Goal: Information Seeking & Learning: Learn about a topic

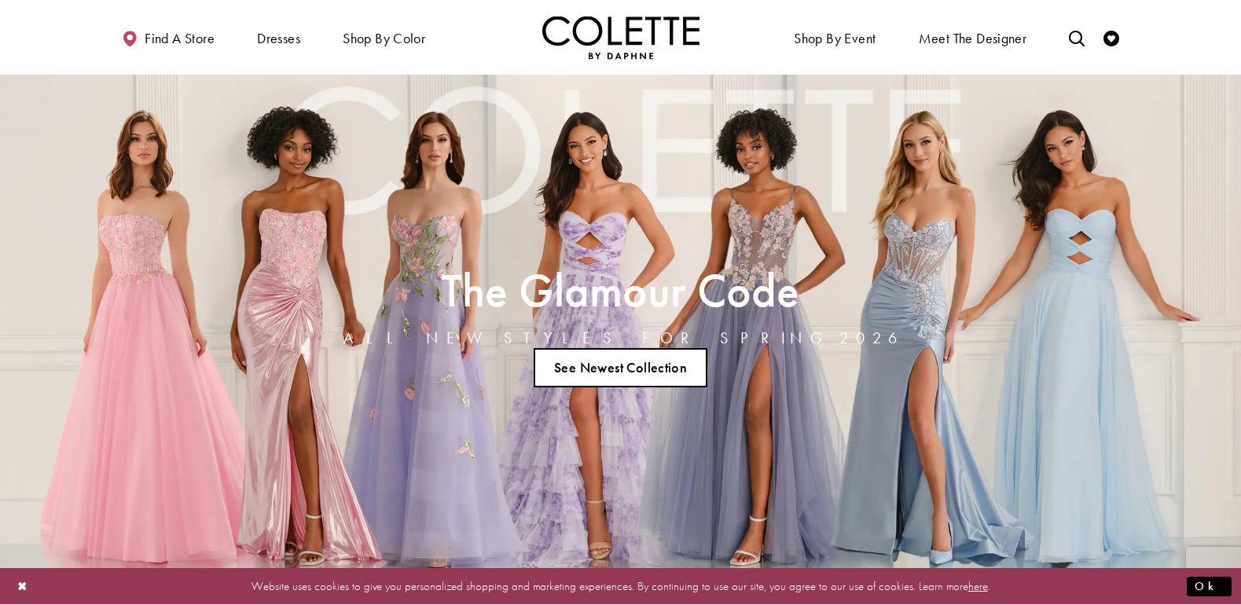
click at [606, 366] on link "See Newest Collection" at bounding box center [621, 367] width 175 height 39
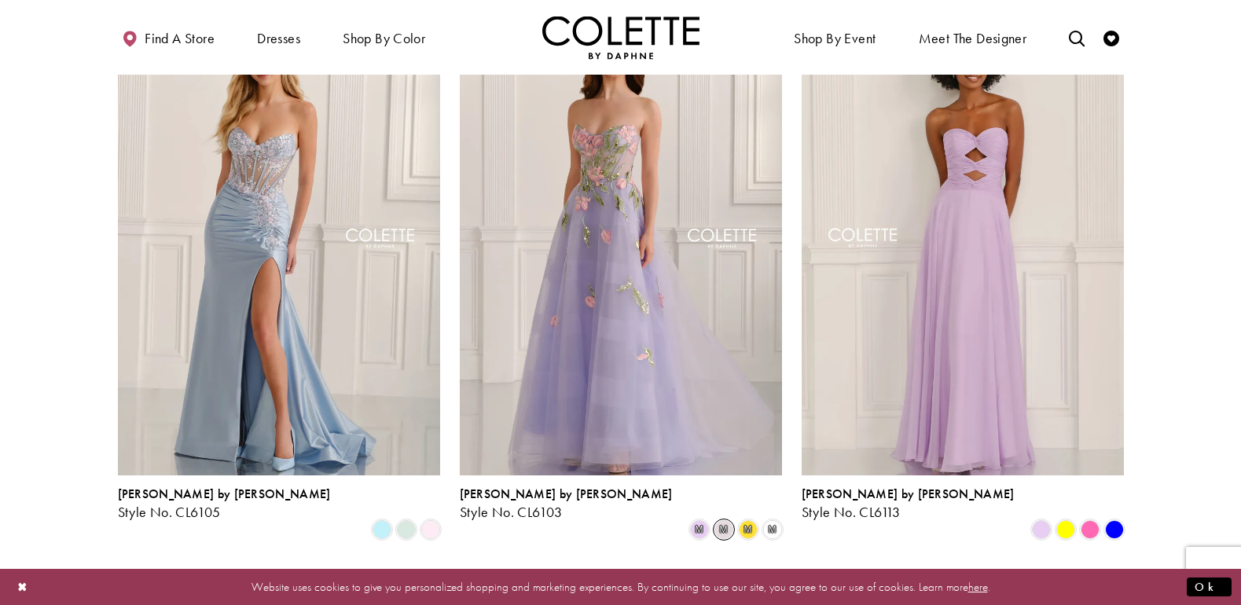
click at [718, 520] on span "m" at bounding box center [724, 529] width 19 height 19
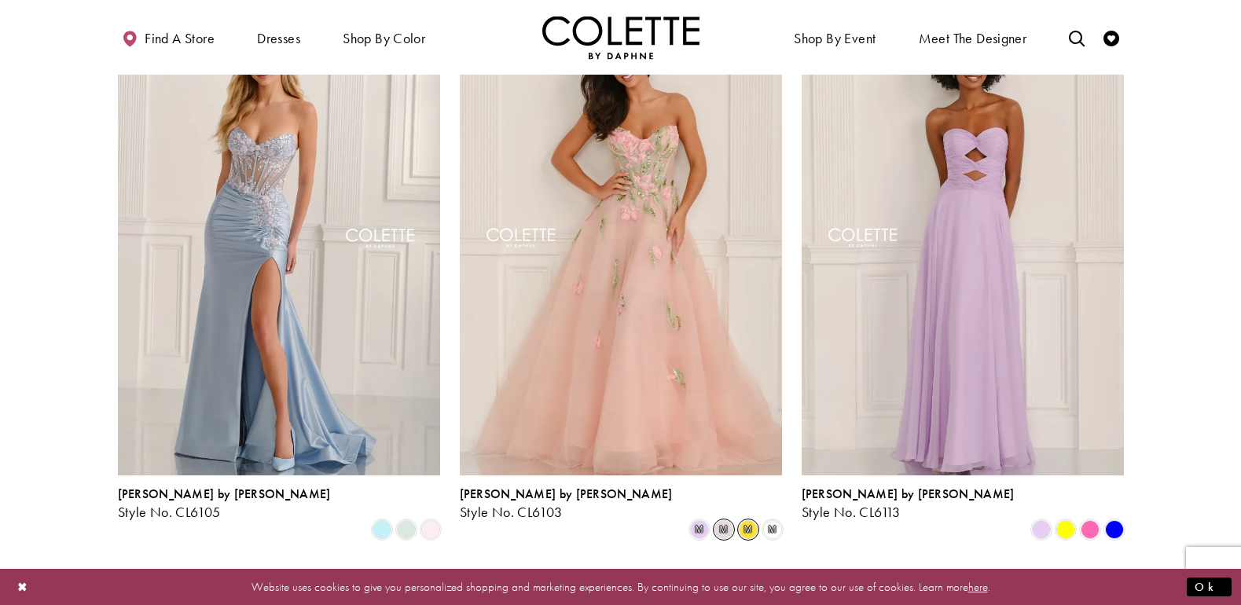
click at [749, 520] on span "m" at bounding box center [748, 529] width 19 height 19
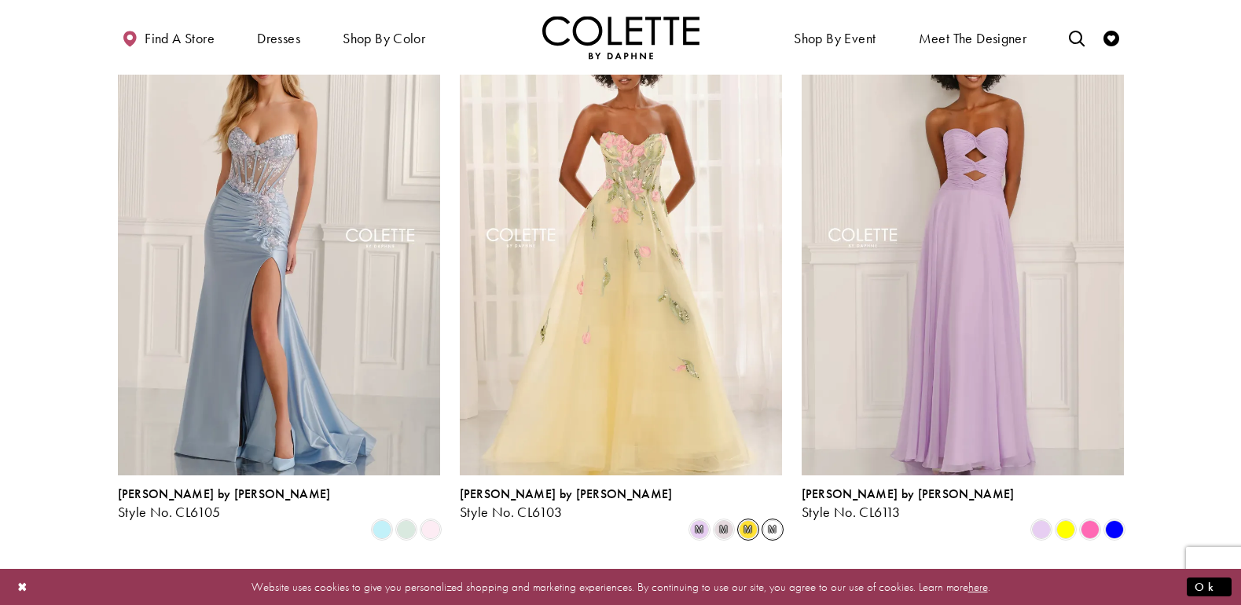
click at [774, 520] on span "m" at bounding box center [772, 529] width 19 height 19
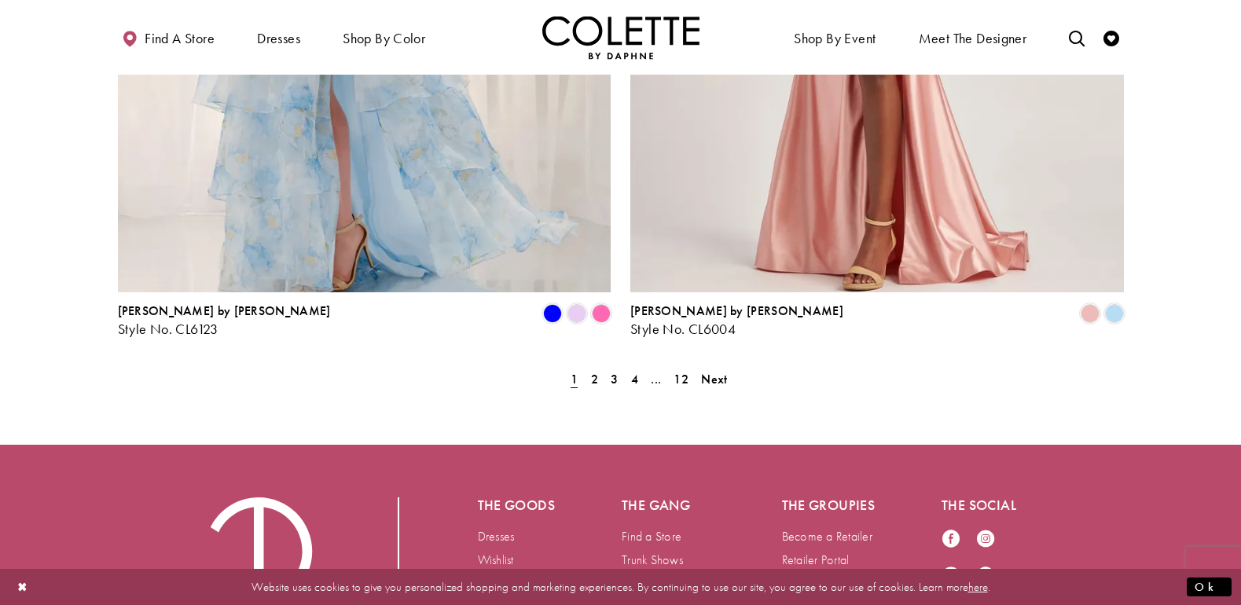
scroll to position [3224, 0]
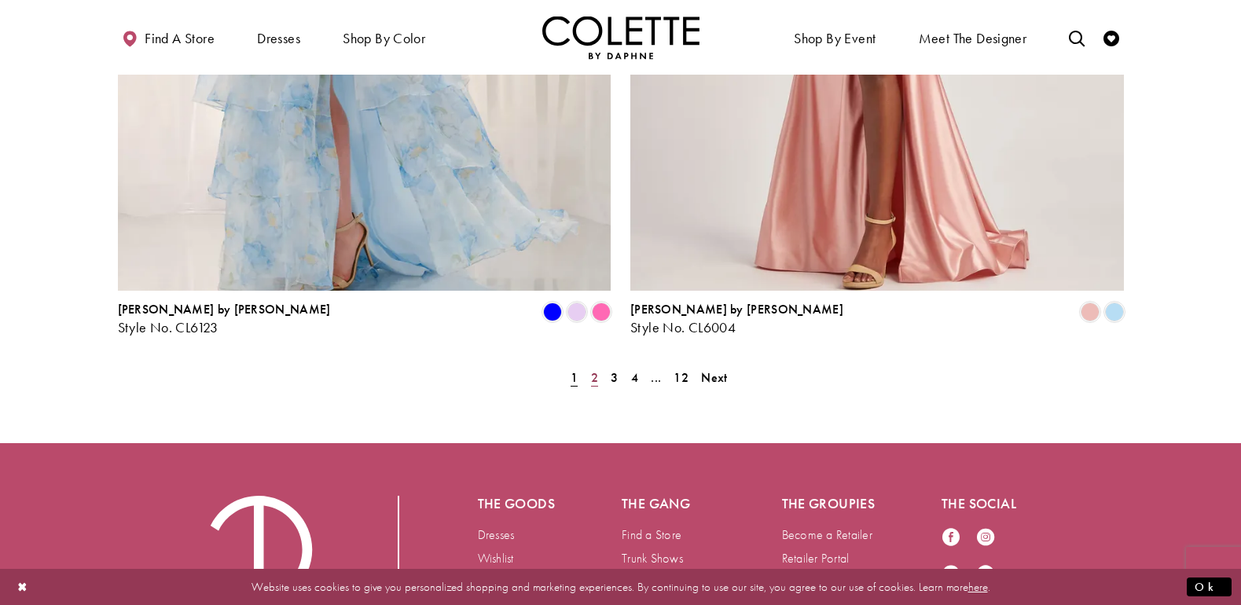
click at [588, 366] on link "2" at bounding box center [595, 377] width 17 height 23
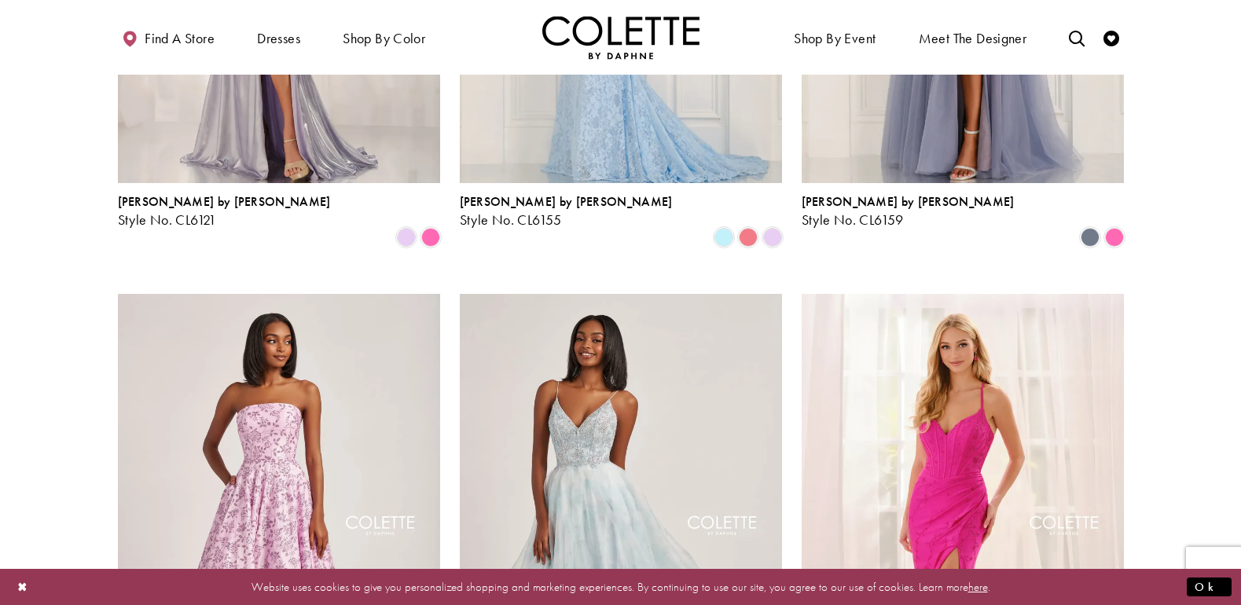
scroll to position [1583, 0]
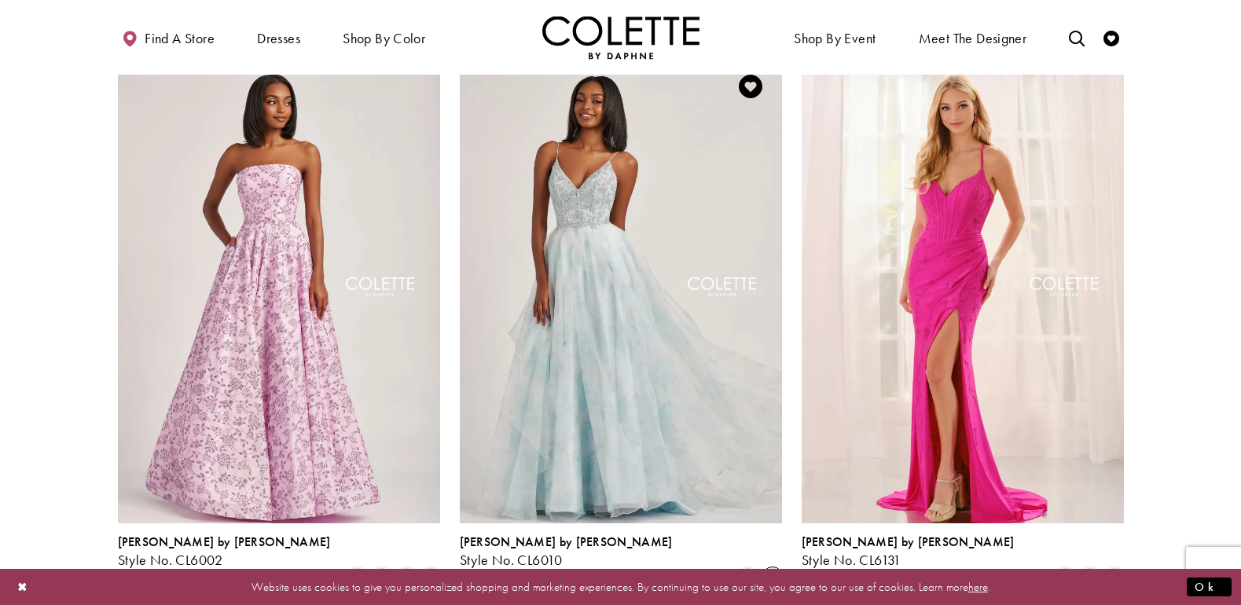
click at [771, 568] on span "m" at bounding box center [772, 577] width 19 height 19
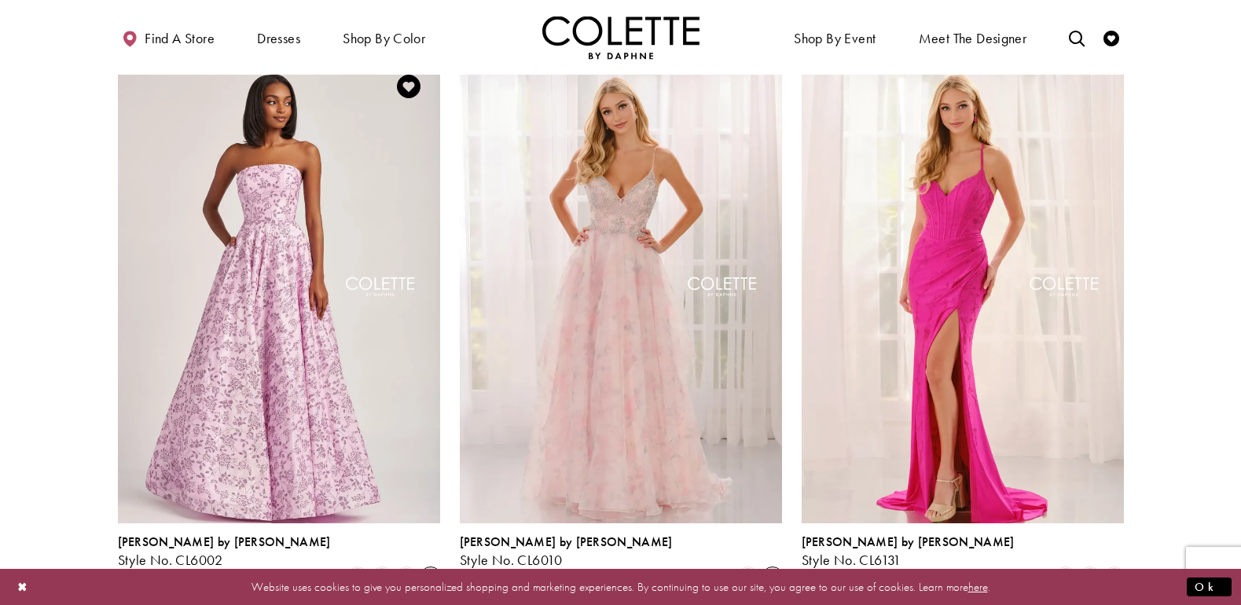
click at [431, 568] on span "Product List" at bounding box center [430, 577] width 19 height 19
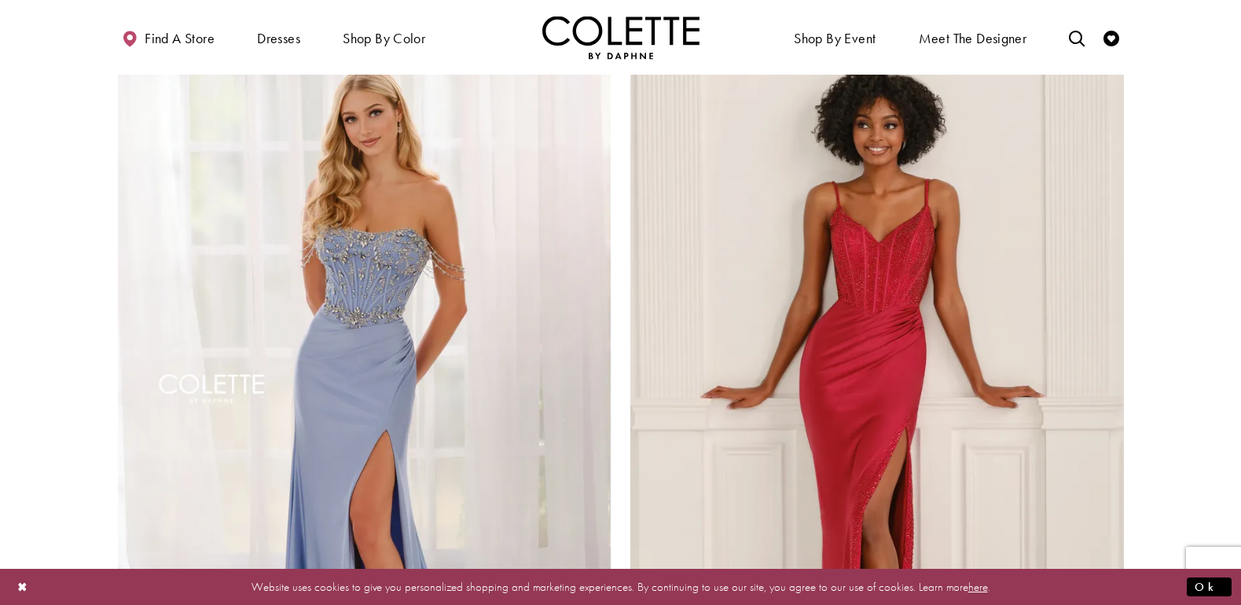
scroll to position [2998, 0]
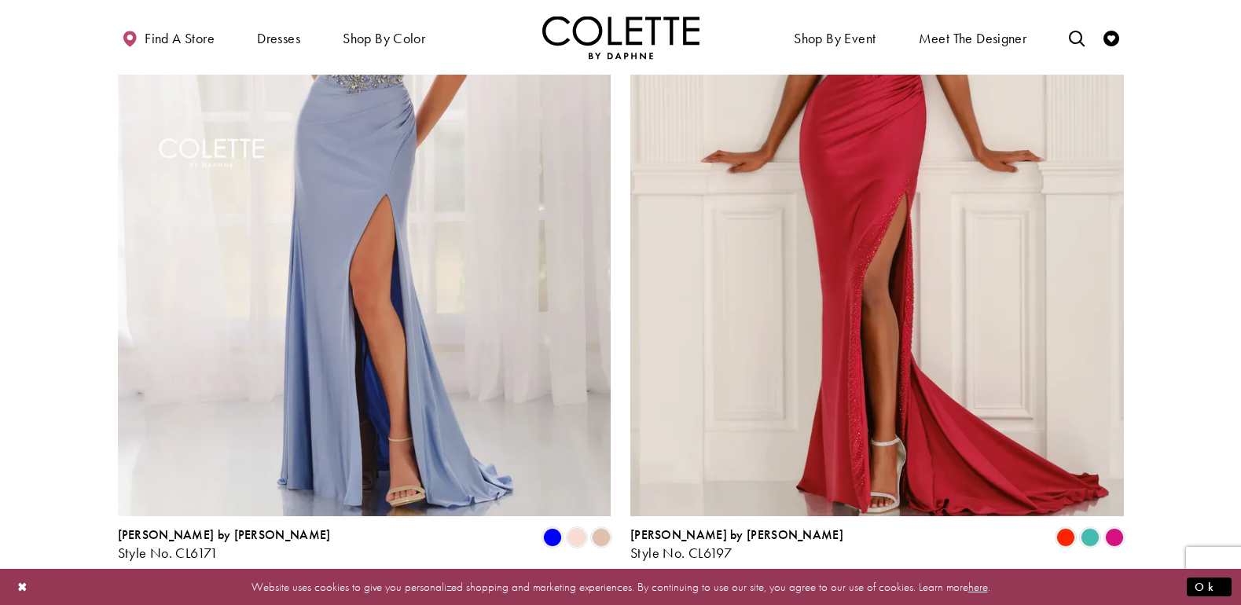
click at [615, 595] on span "3" at bounding box center [614, 603] width 7 height 17
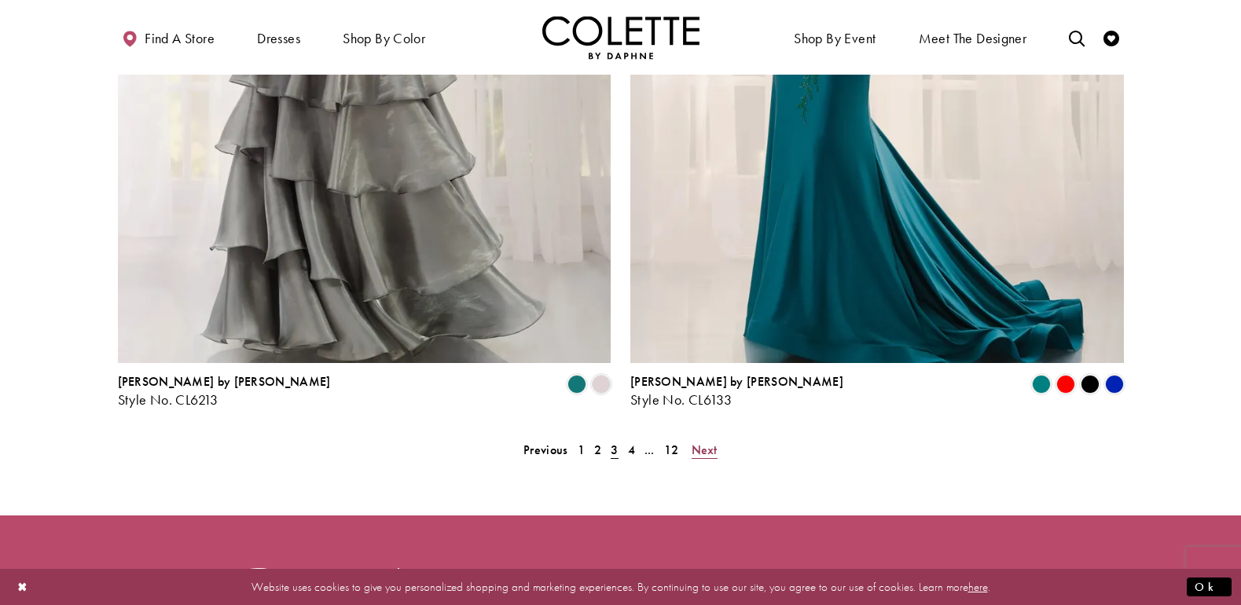
scroll to position [3155, 0]
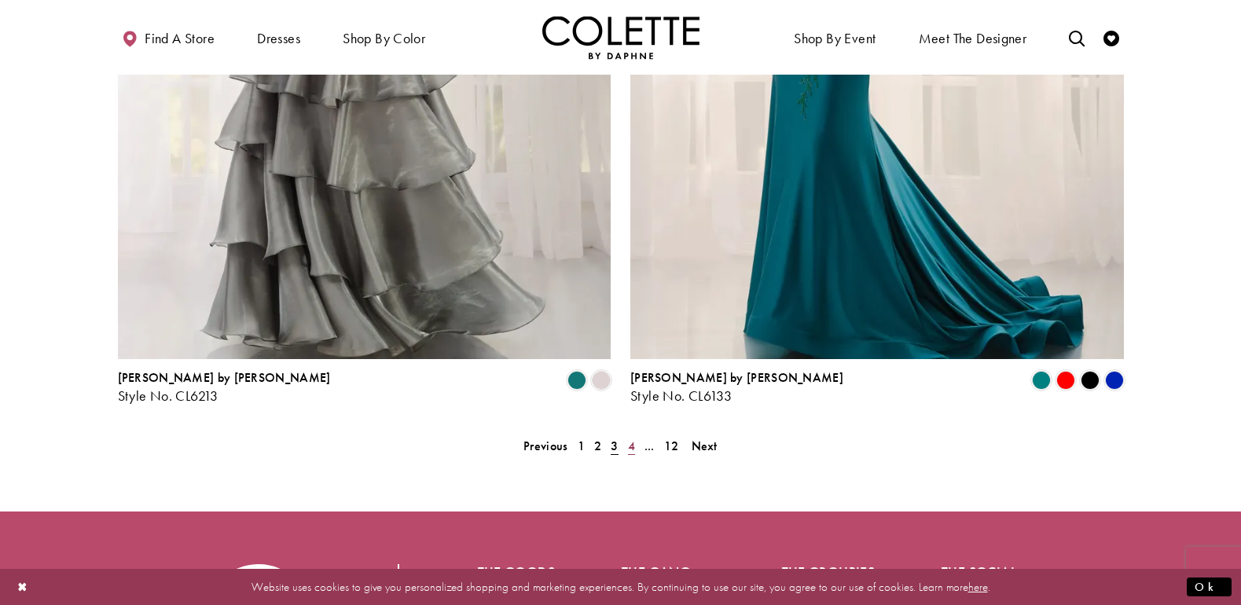
click at [633, 438] on span "4" at bounding box center [631, 446] width 7 height 17
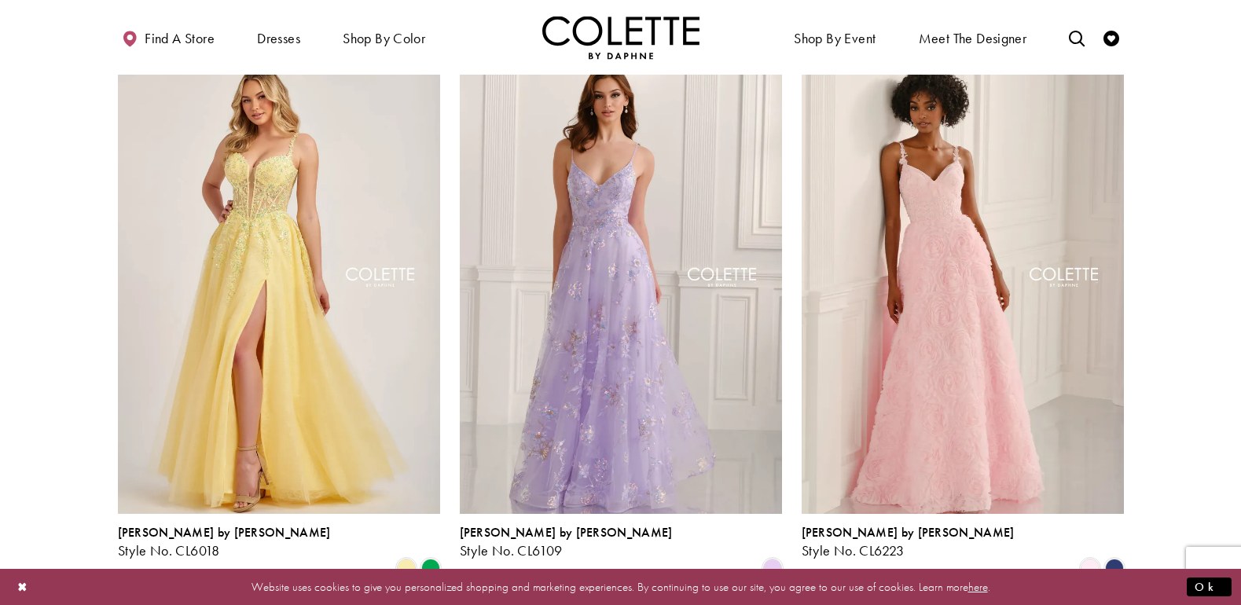
scroll to position [1032, 0]
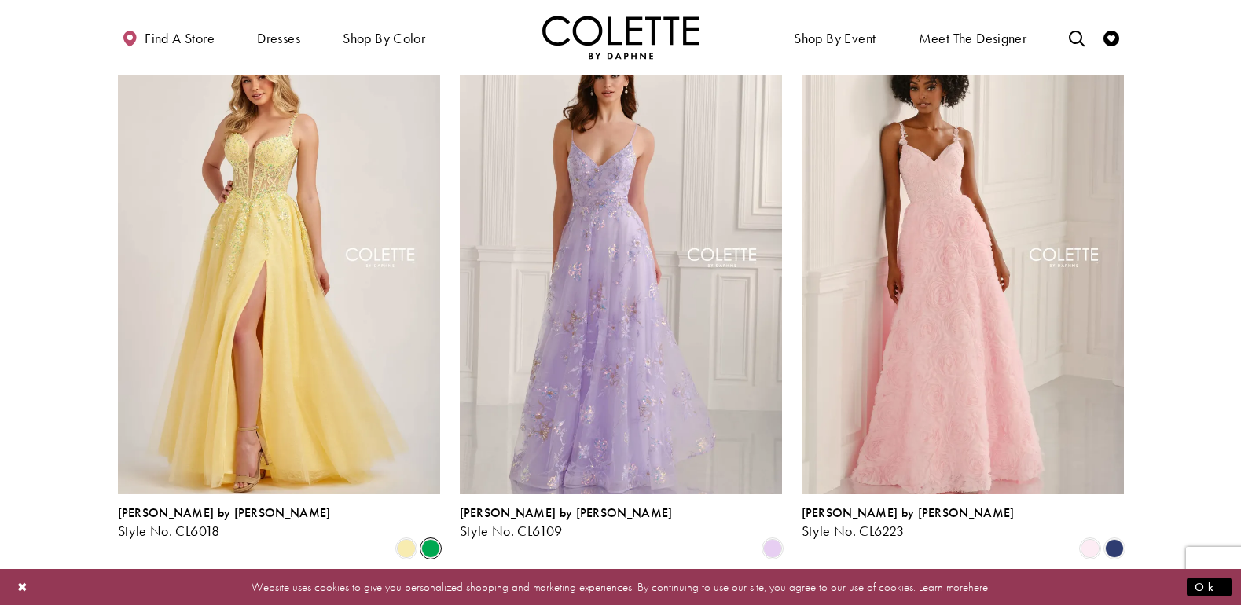
click at [427, 539] on span "Product List" at bounding box center [430, 548] width 19 height 19
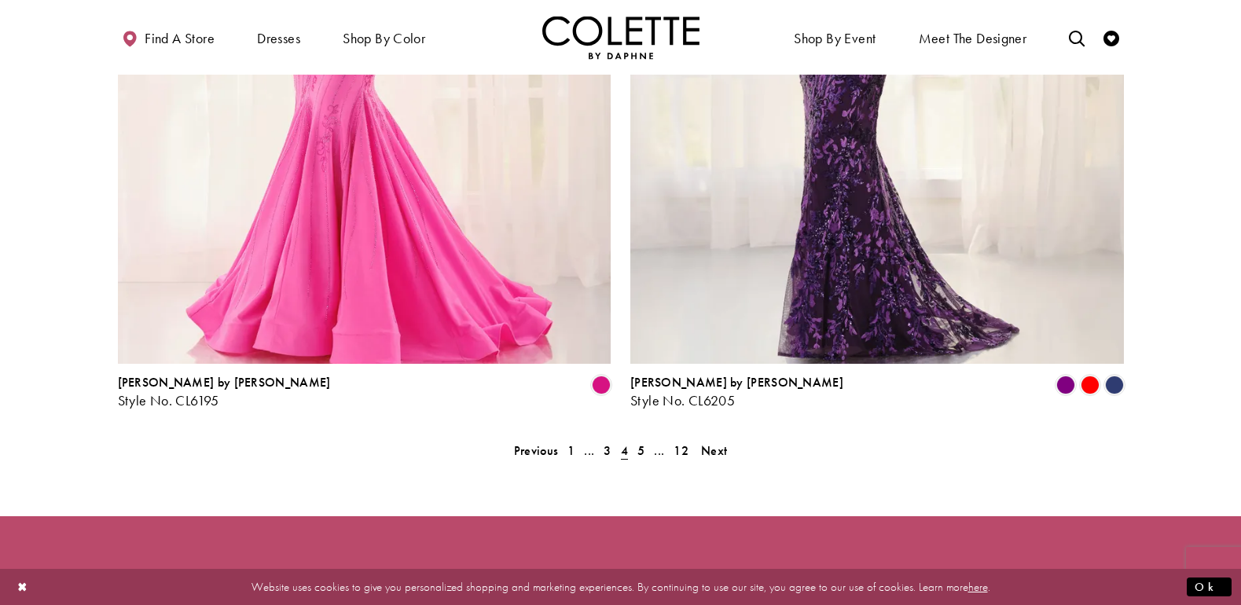
scroll to position [3155, 0]
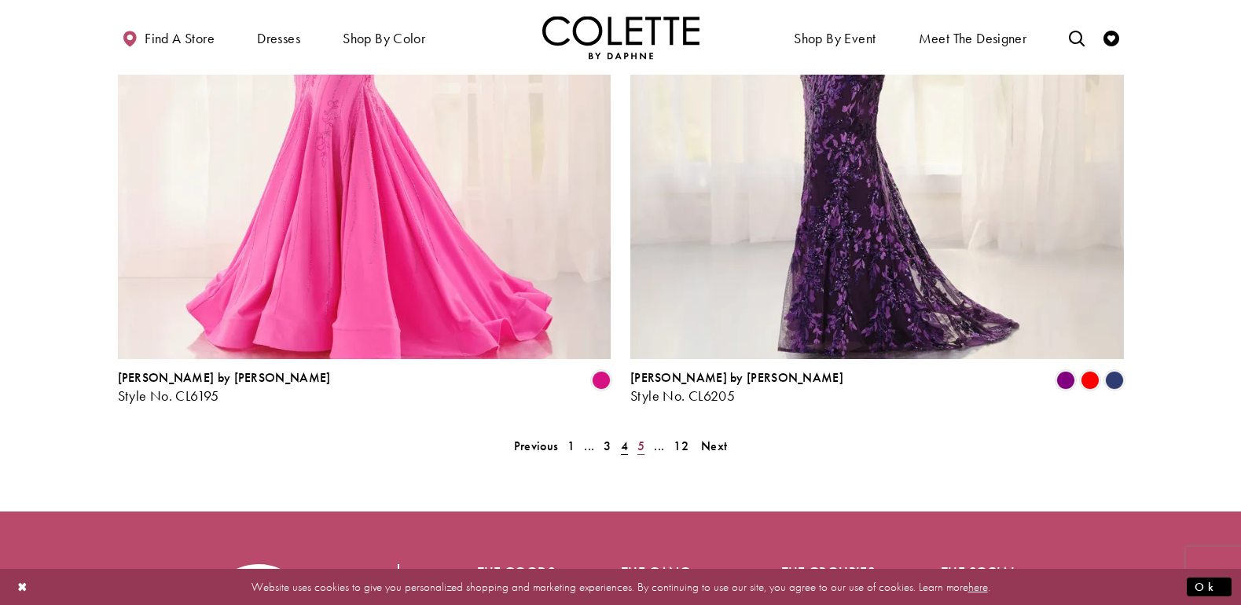
click at [642, 438] on span "5" at bounding box center [641, 446] width 7 height 17
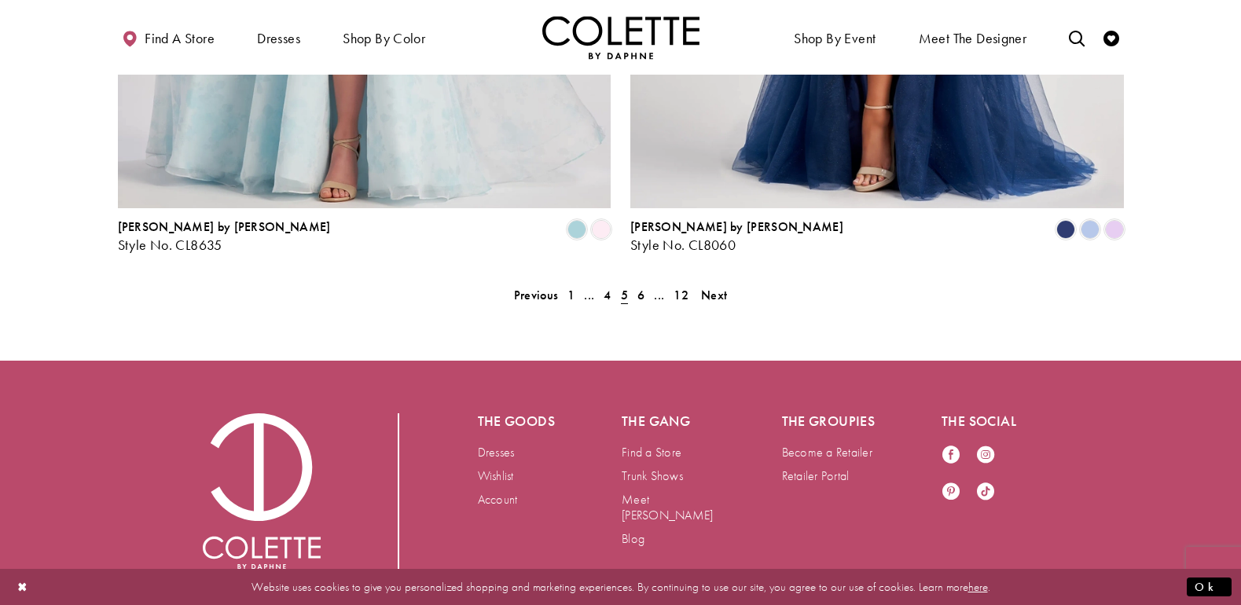
scroll to position [3312, 0]
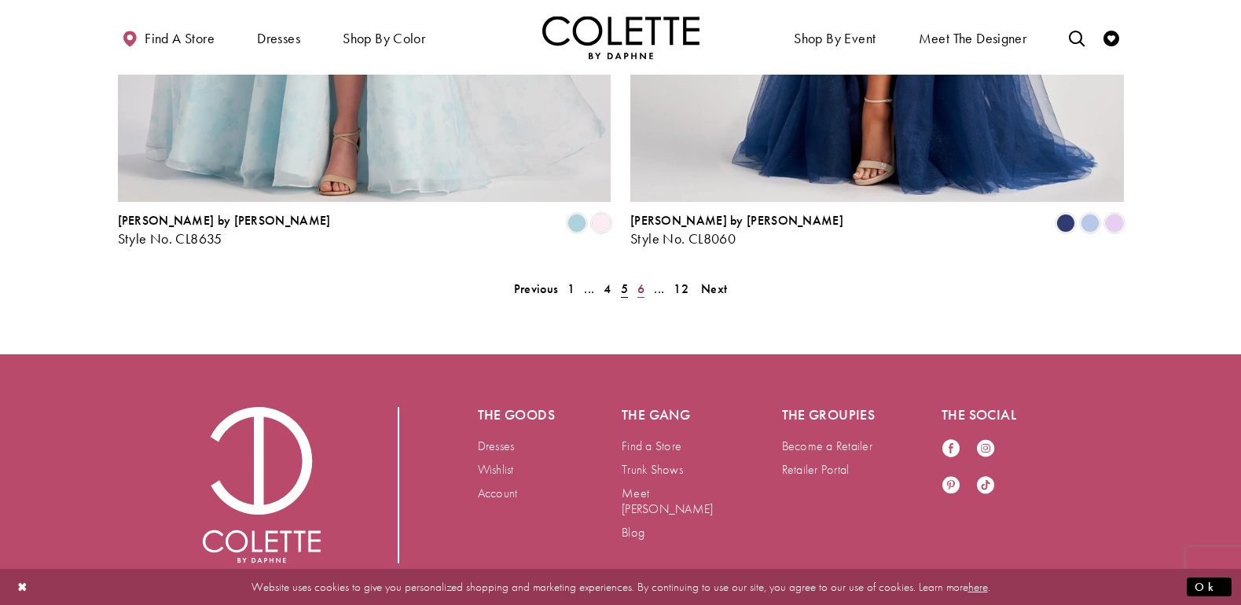
click at [642, 281] on span "6" at bounding box center [641, 289] width 7 height 17
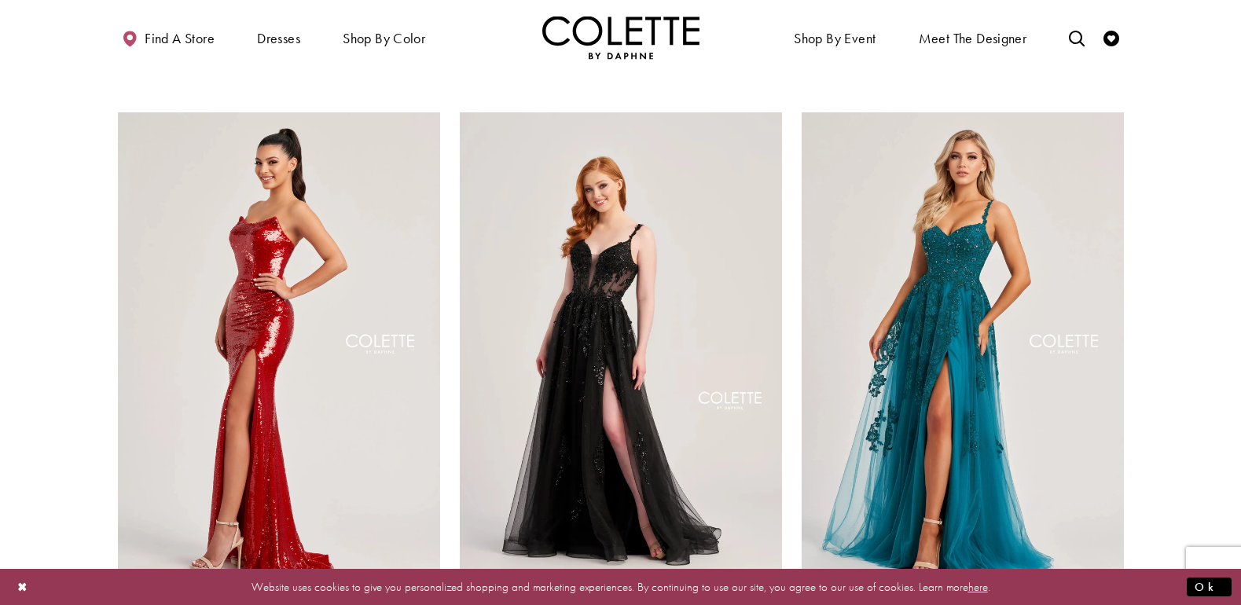
scroll to position [1583, 0]
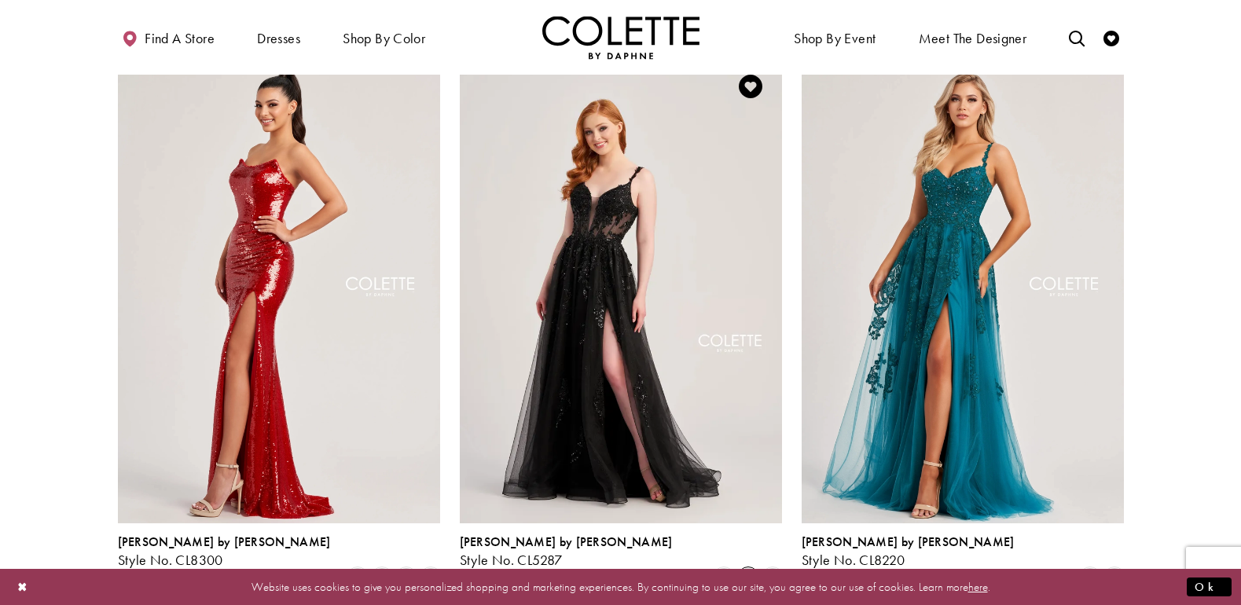
click at [748, 568] on span "Product List" at bounding box center [748, 577] width 19 height 19
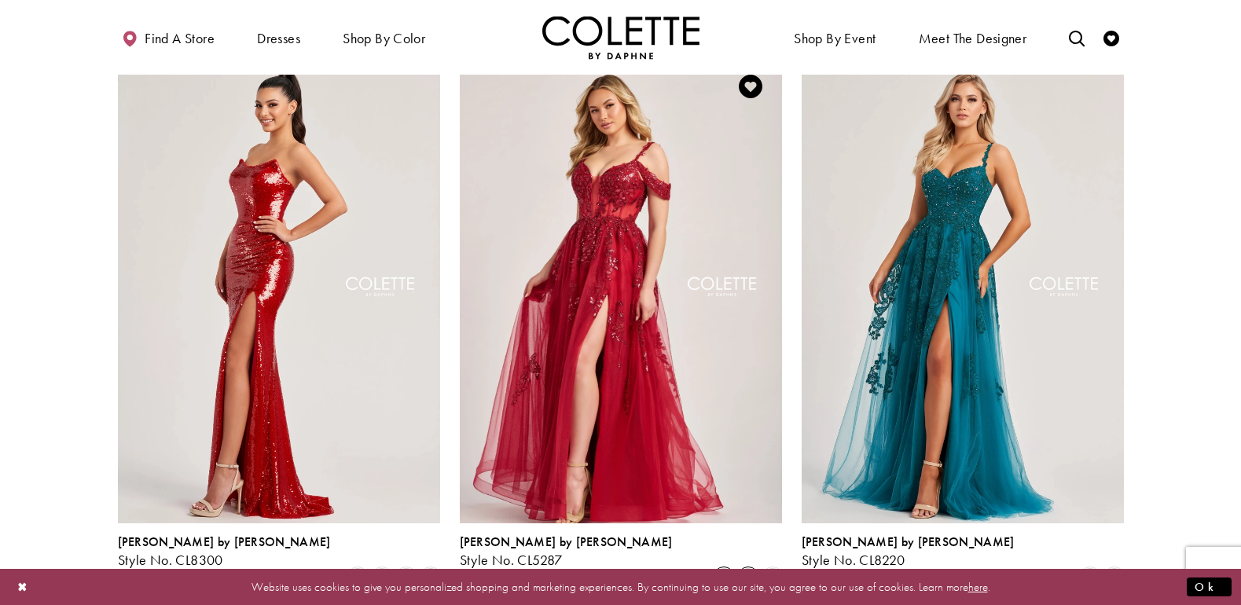
click at [723, 568] on span "Product List" at bounding box center [724, 577] width 19 height 19
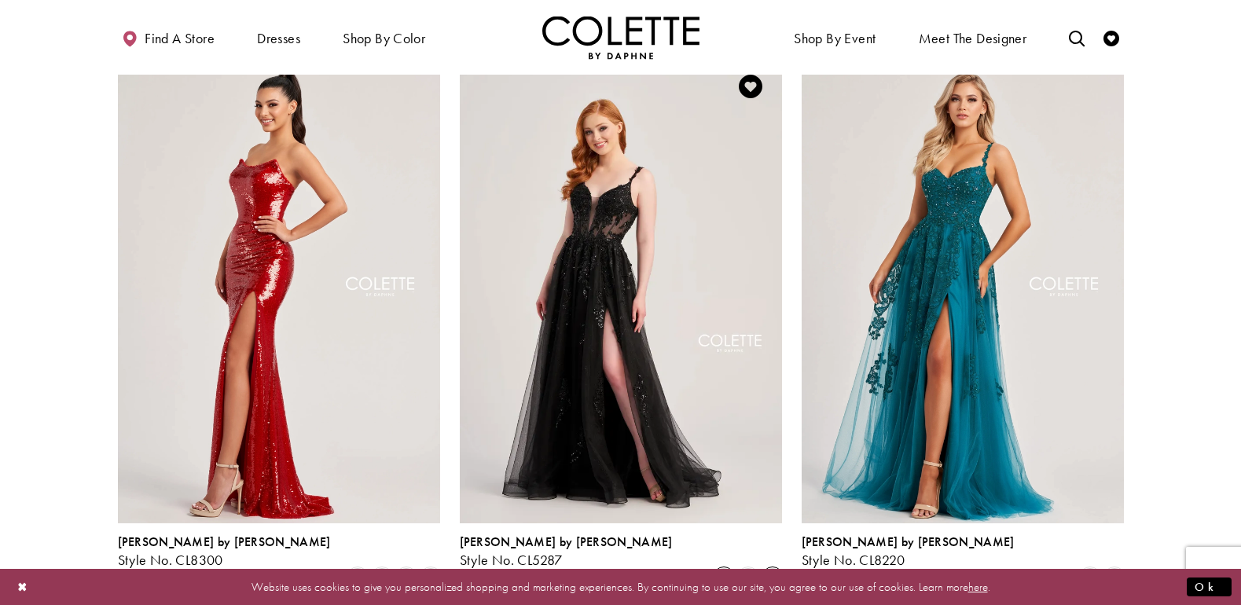
click at [777, 568] on span "Product List" at bounding box center [772, 577] width 19 height 19
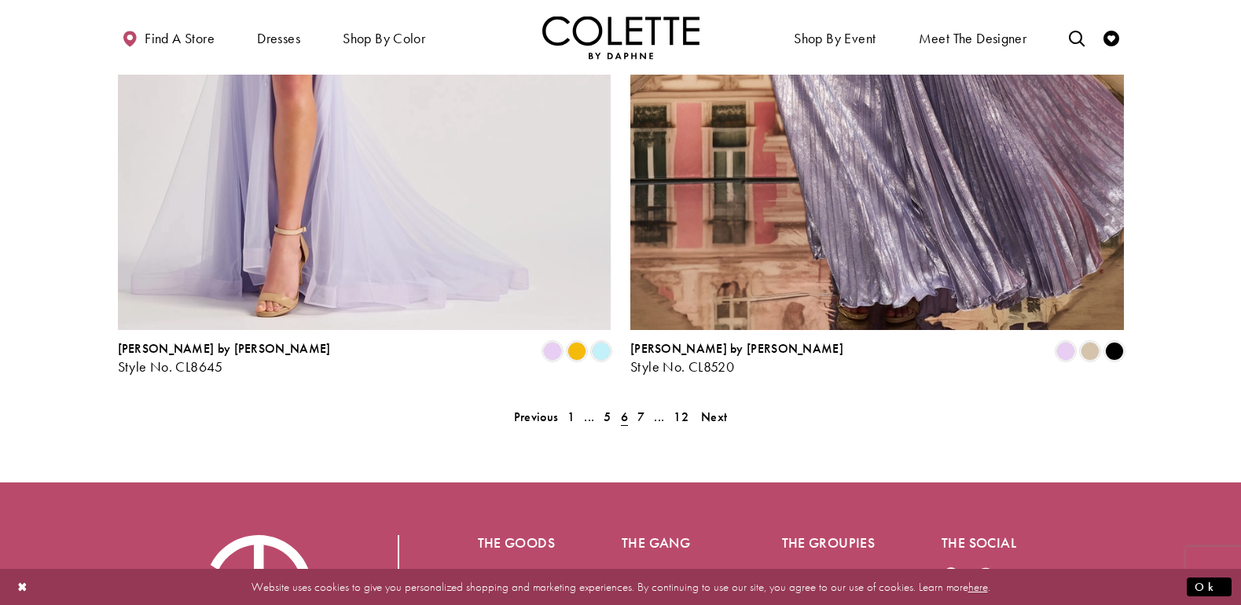
scroll to position [3234, 0]
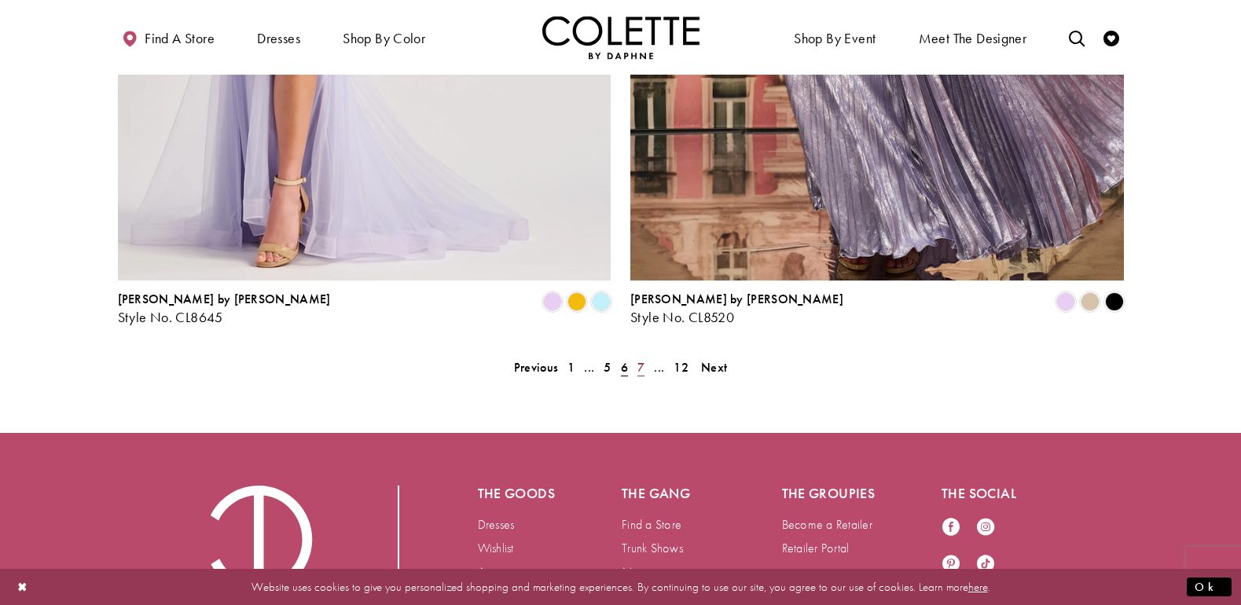
click at [635, 356] on link "7" at bounding box center [641, 367] width 17 height 23
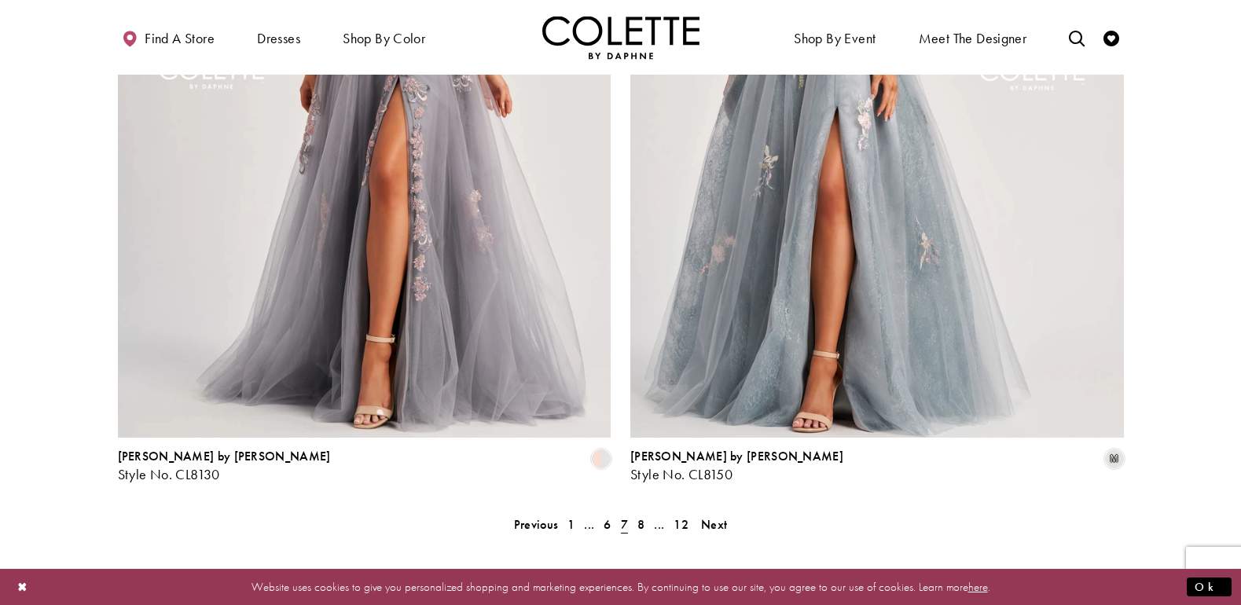
scroll to position [3312, 0]
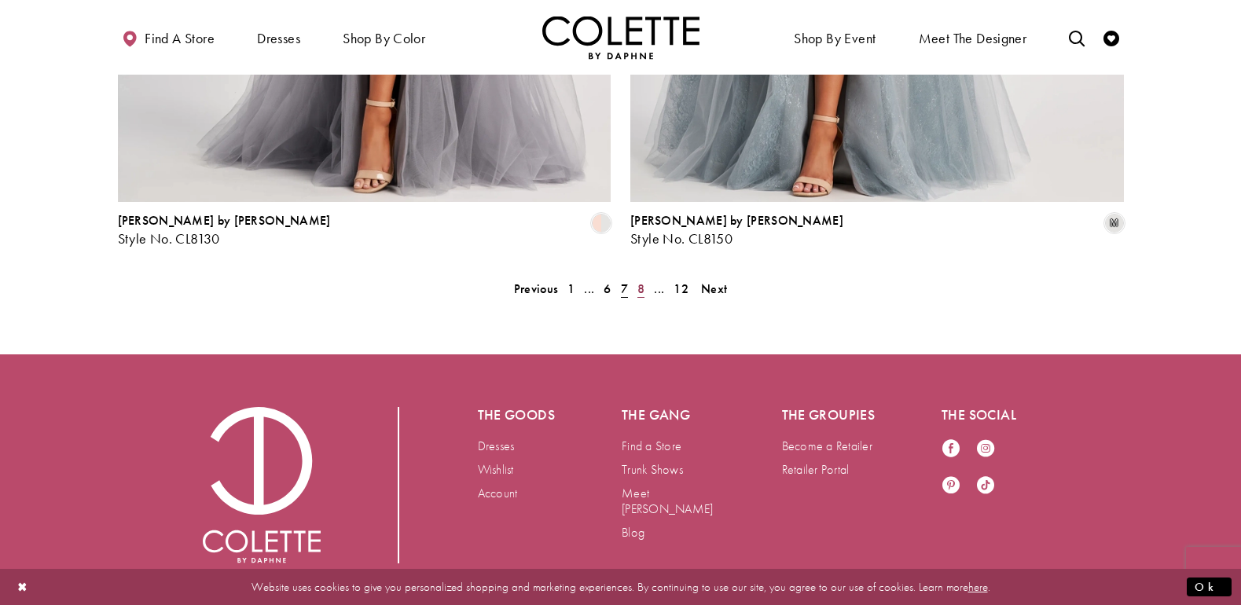
click at [639, 281] on span "8" at bounding box center [641, 289] width 7 height 17
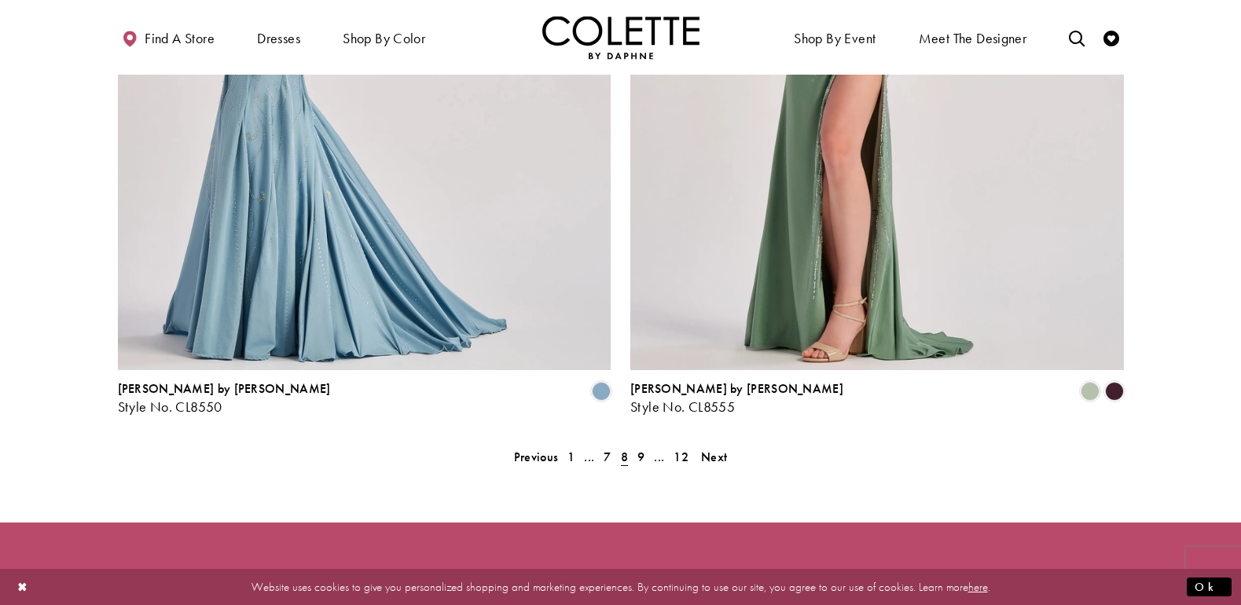
scroll to position [3155, 0]
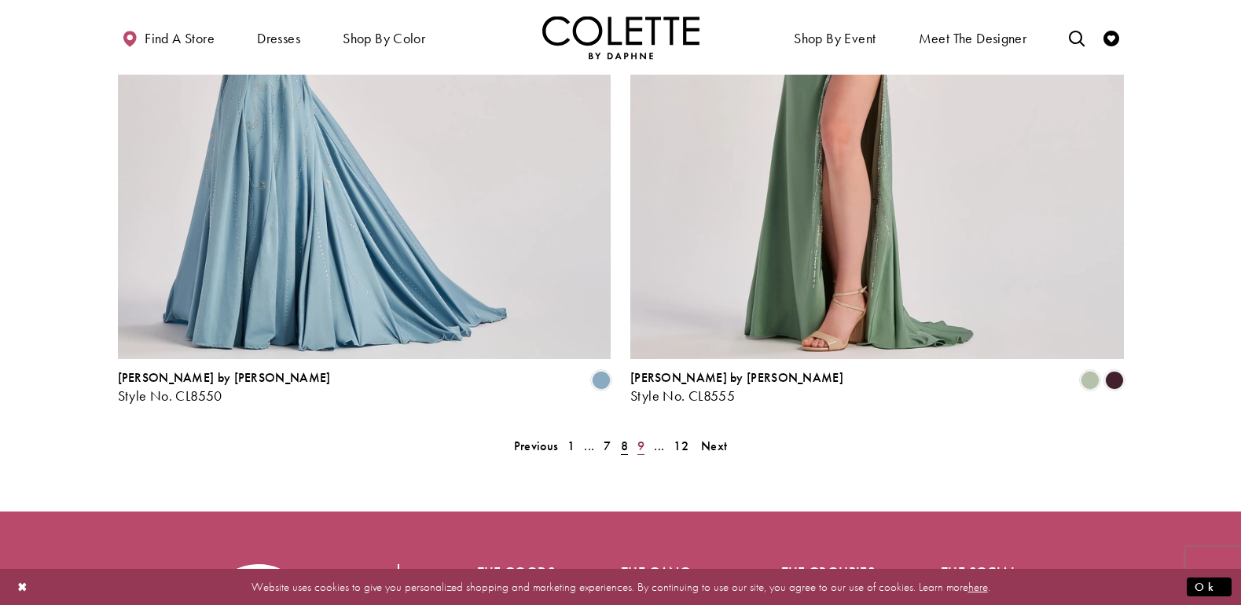
click at [642, 438] on span "9" at bounding box center [641, 446] width 7 height 17
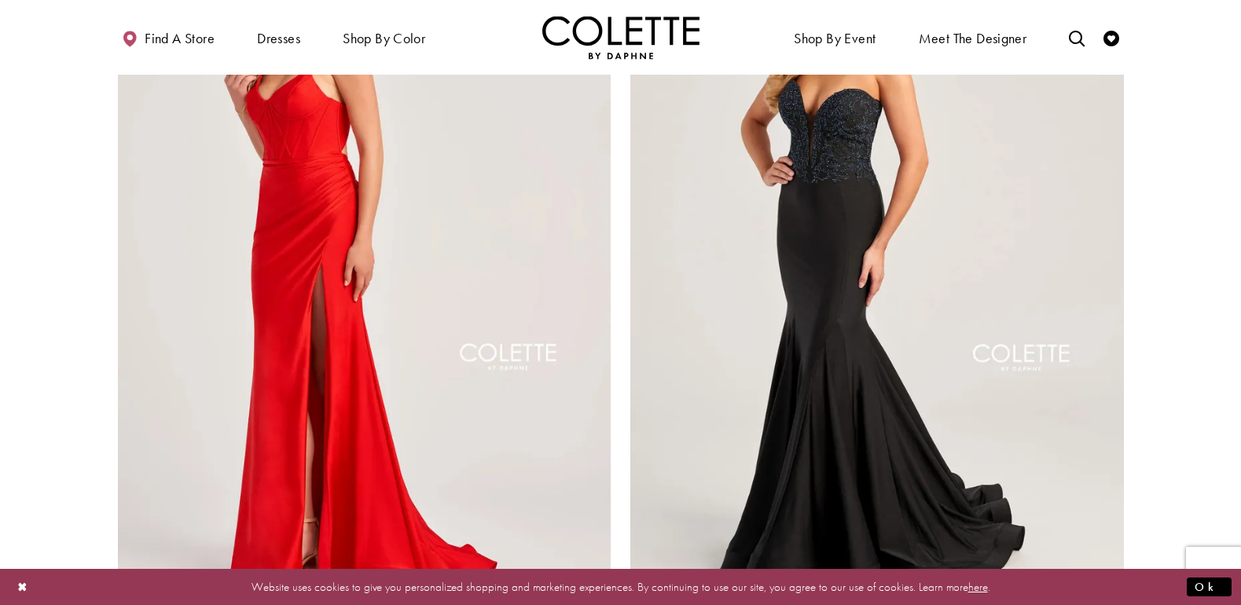
scroll to position [3155, 0]
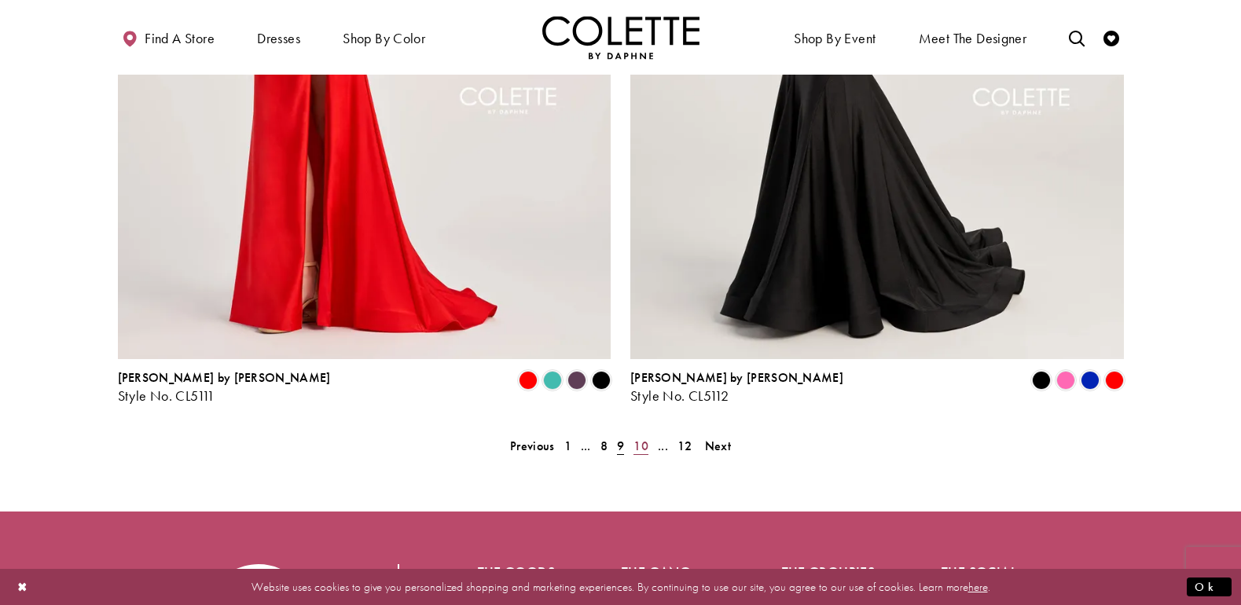
click at [645, 438] on span "10" at bounding box center [641, 446] width 15 height 17
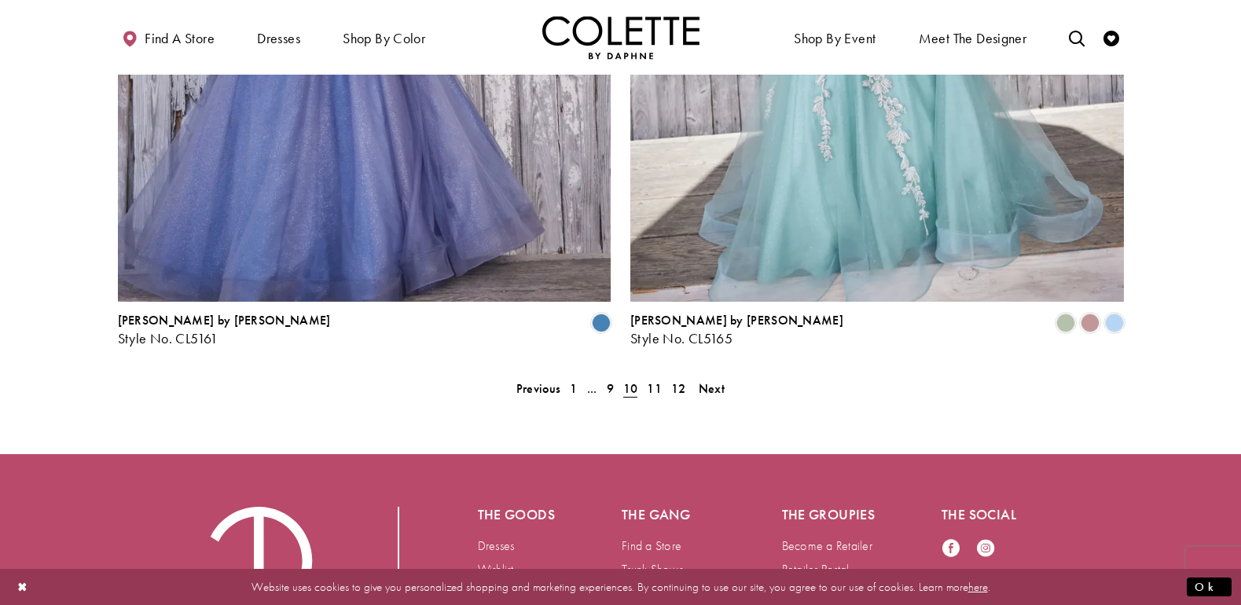
scroll to position [3234, 0]
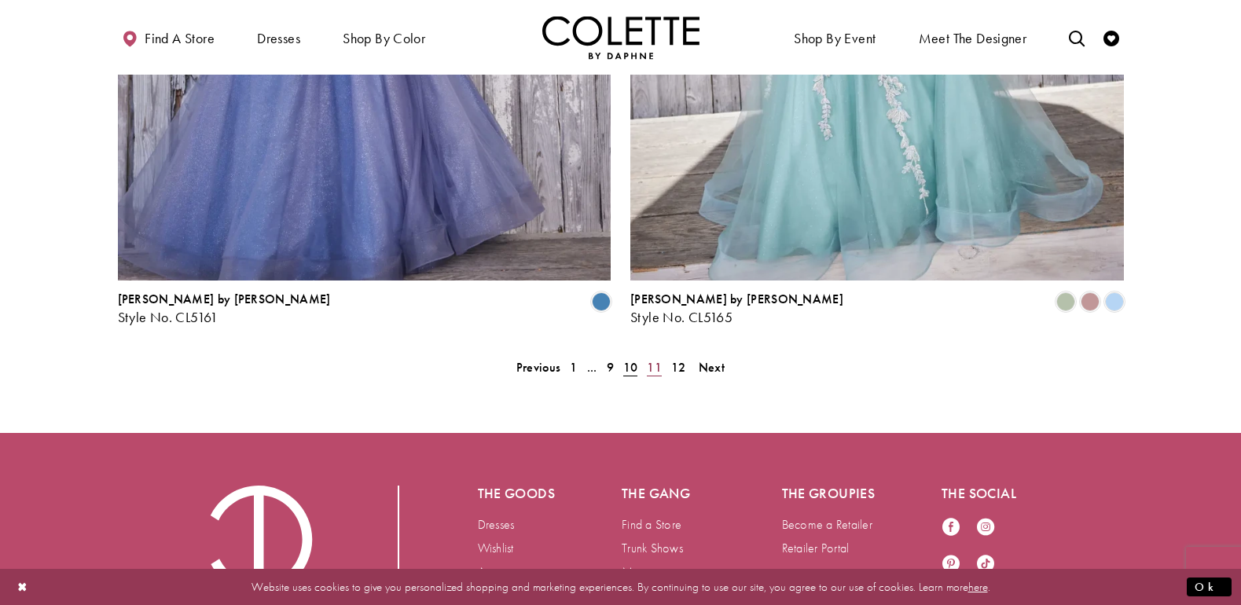
click at [655, 359] on span "11" at bounding box center [654, 367] width 15 height 17
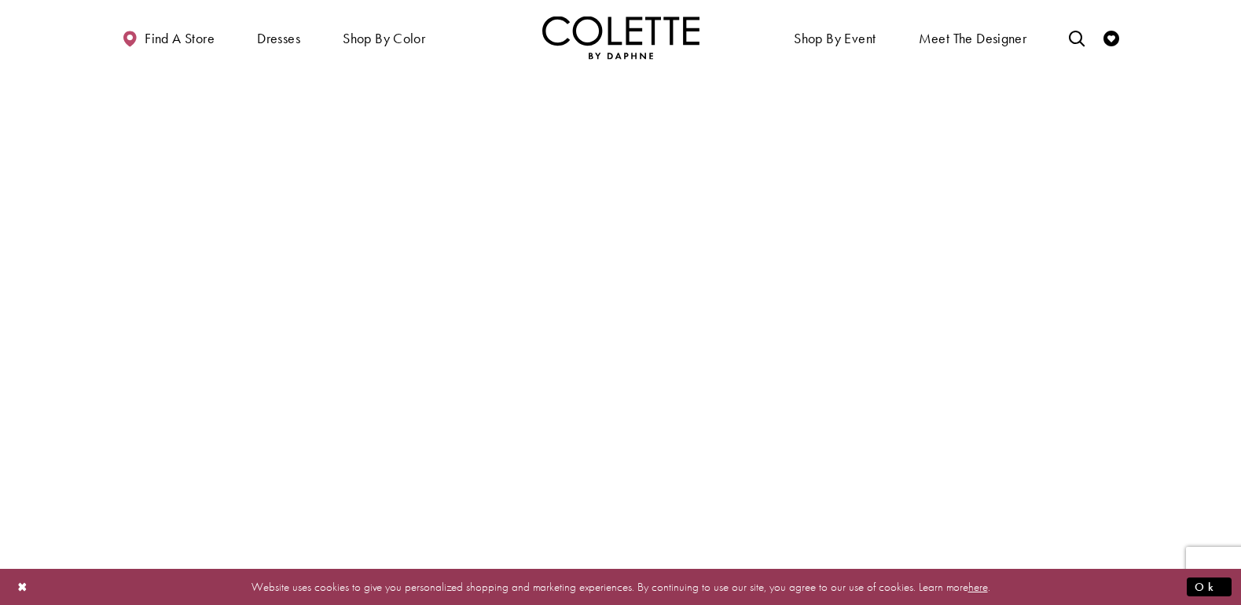
scroll to position [3155, 0]
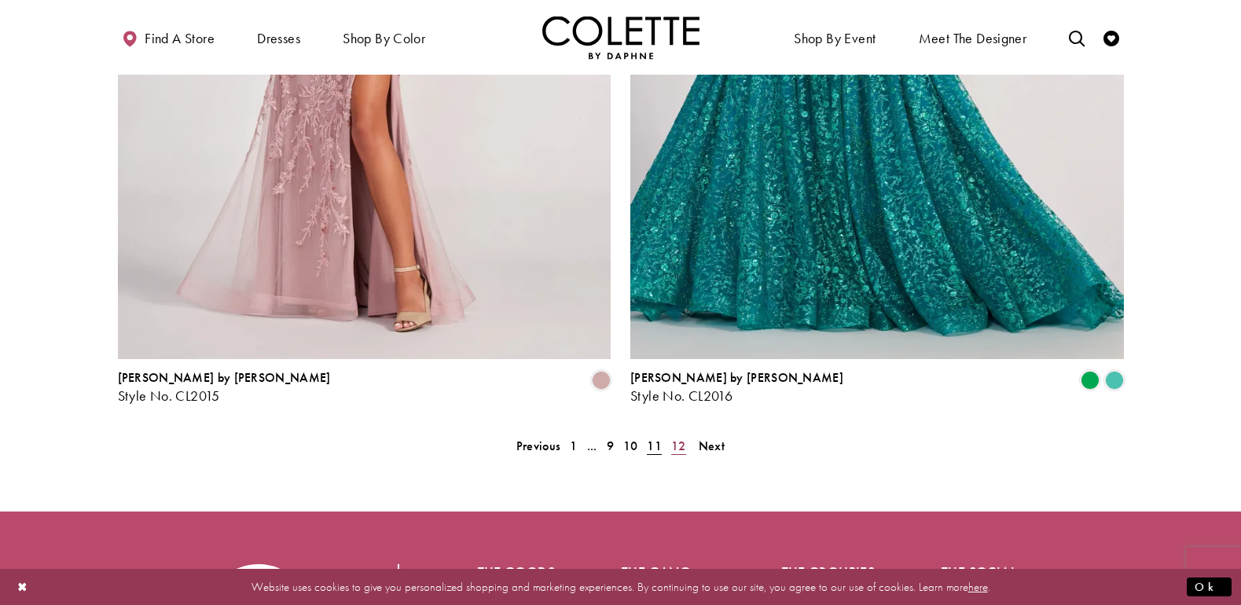
click at [683, 438] on span "12" at bounding box center [678, 446] width 15 height 17
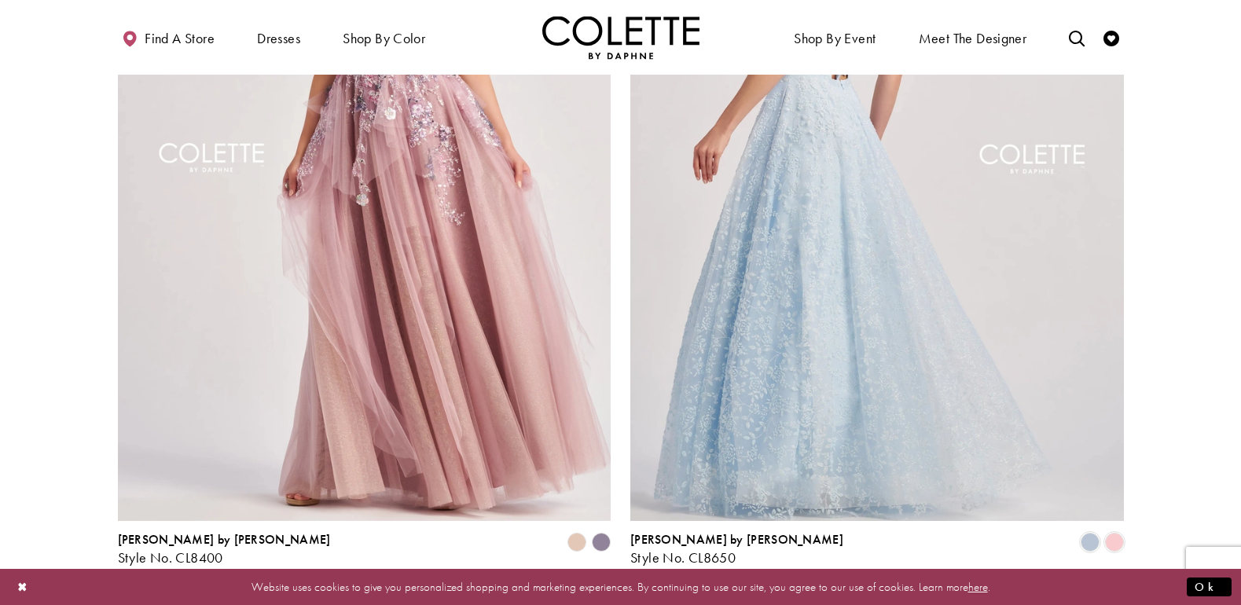
scroll to position [1425, 0]
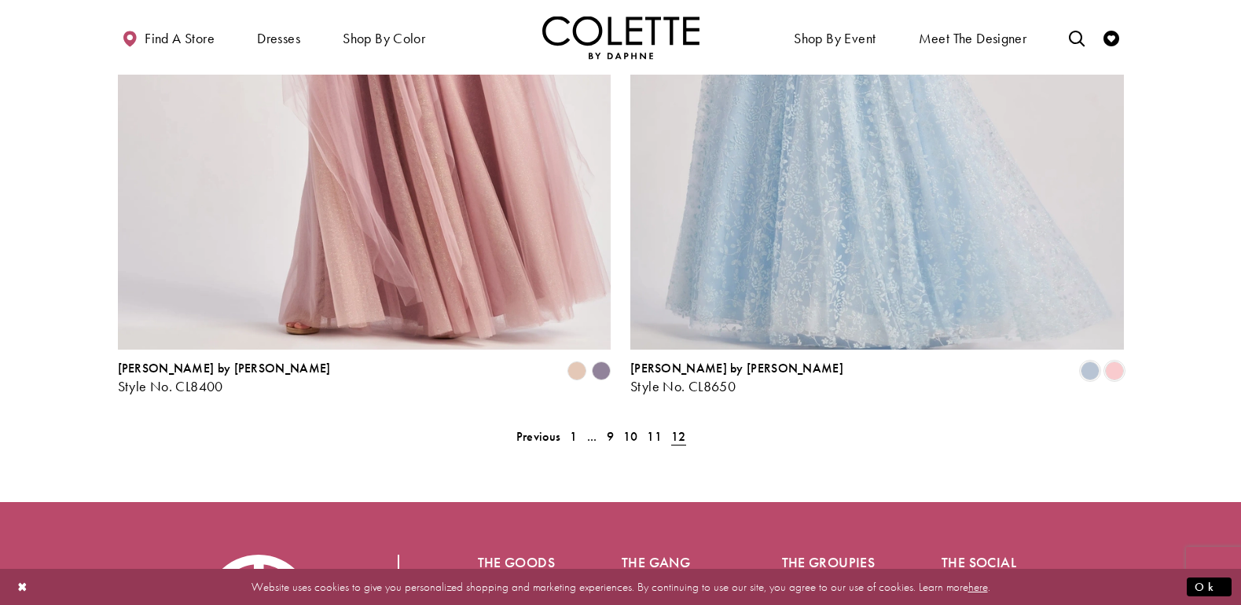
click at [608, 359] on polygon "Product List" at bounding box center [601, 371] width 24 height 24
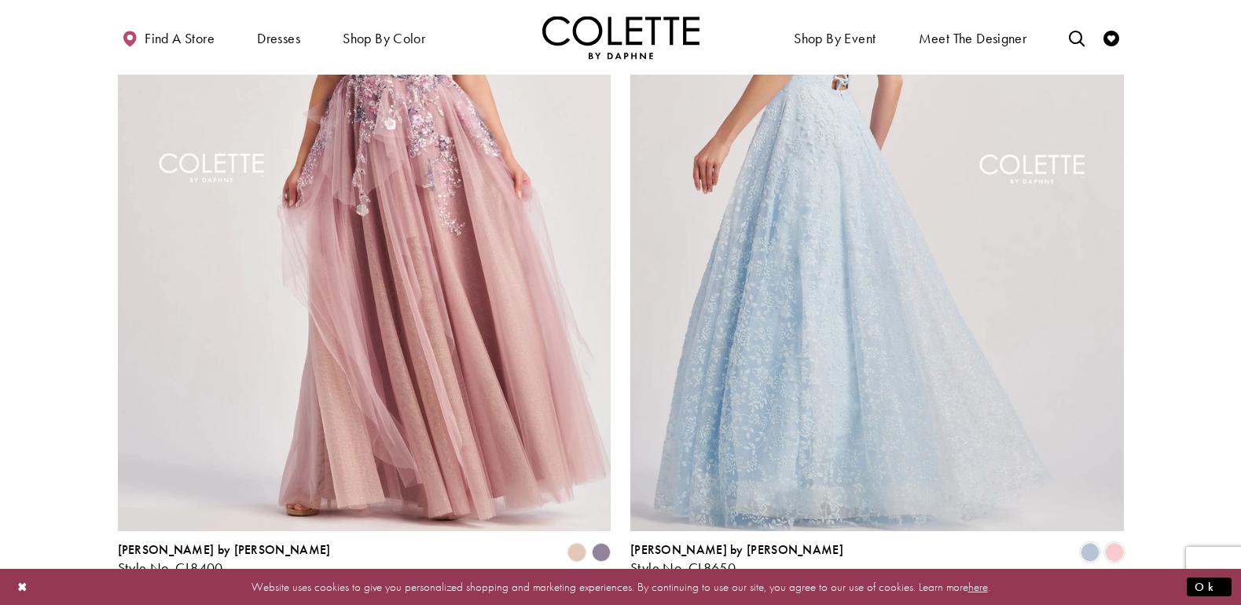
scroll to position [1347, 0]
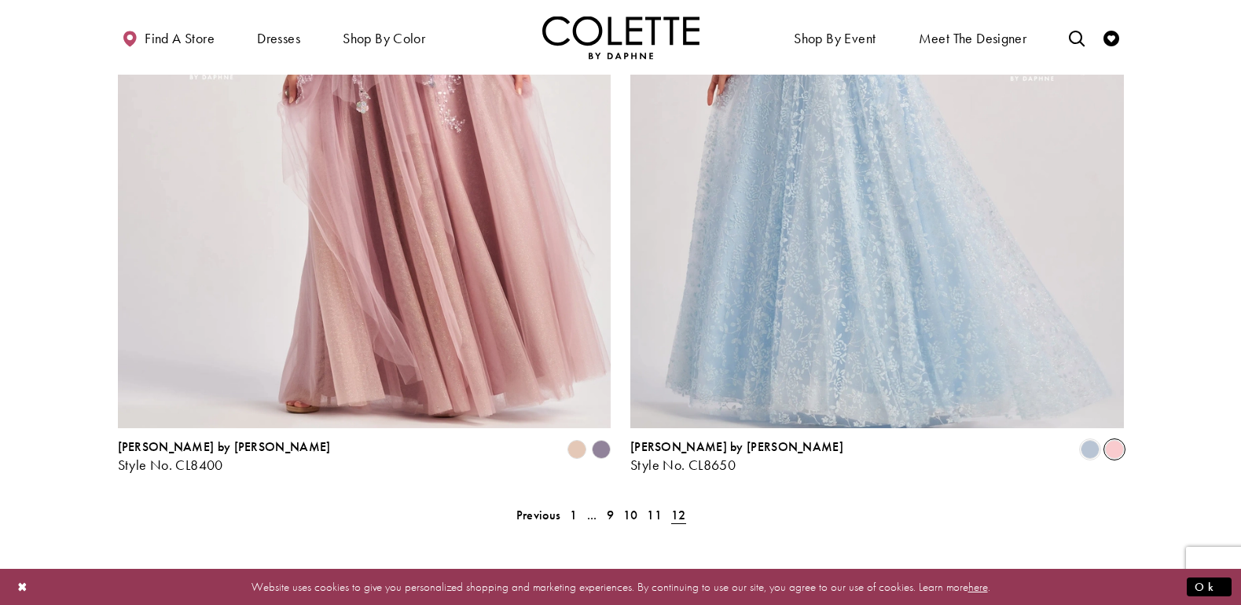
click at [1116, 440] on span "Product List" at bounding box center [1114, 449] width 19 height 19
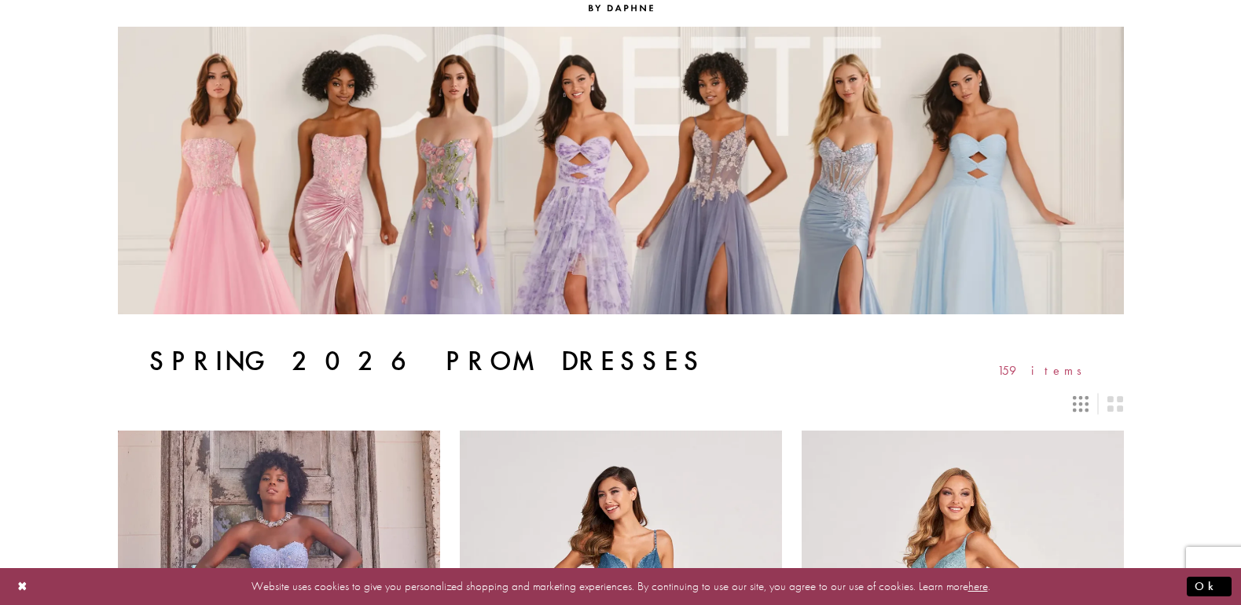
scroll to position [0, 0]
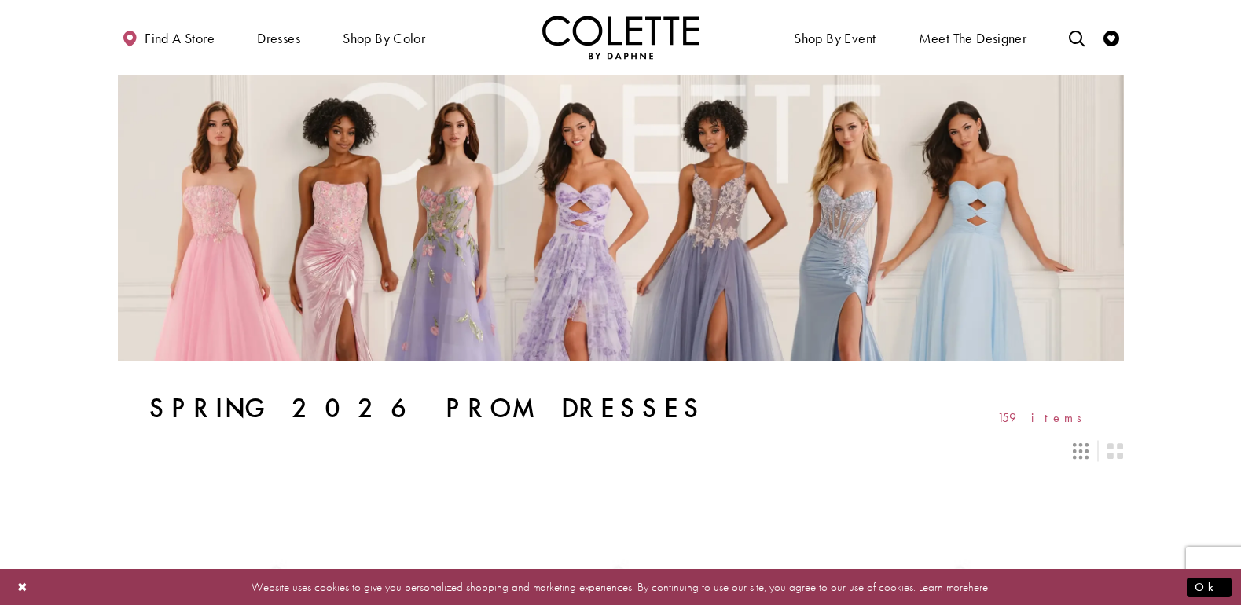
scroll to position [403, 0]
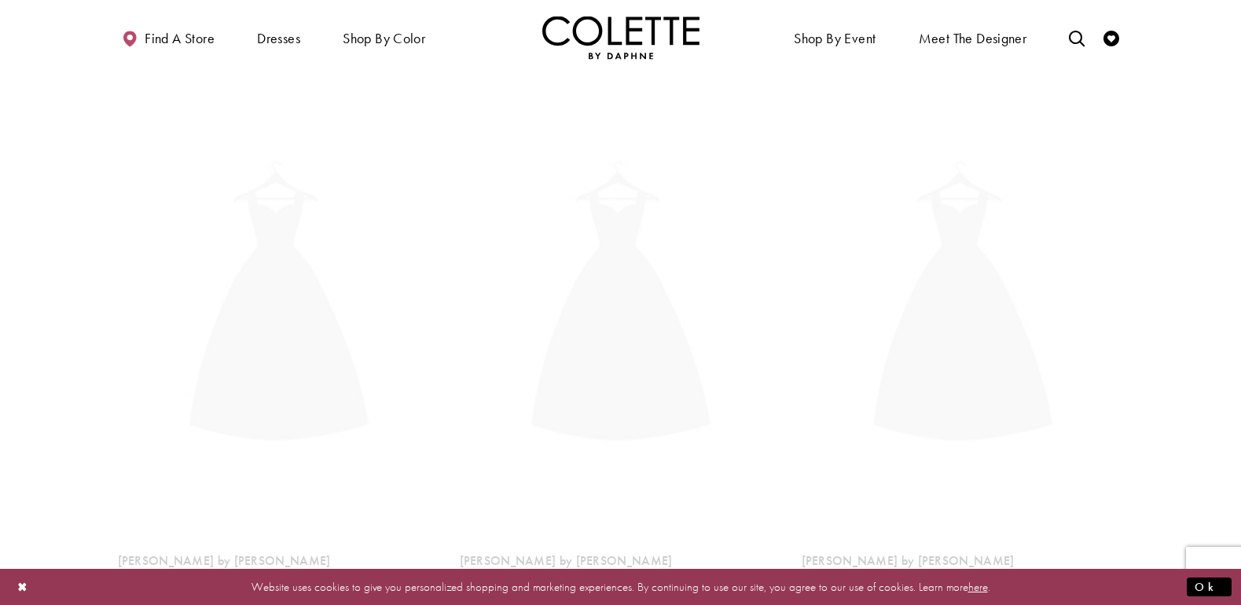
scroll to position [403, 0]
